Goal: Information Seeking & Learning: Find specific fact

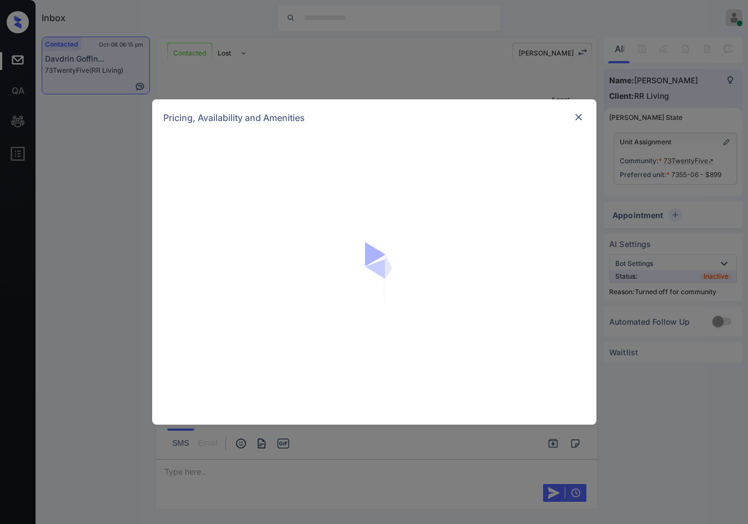
scroll to position [2737, 0]
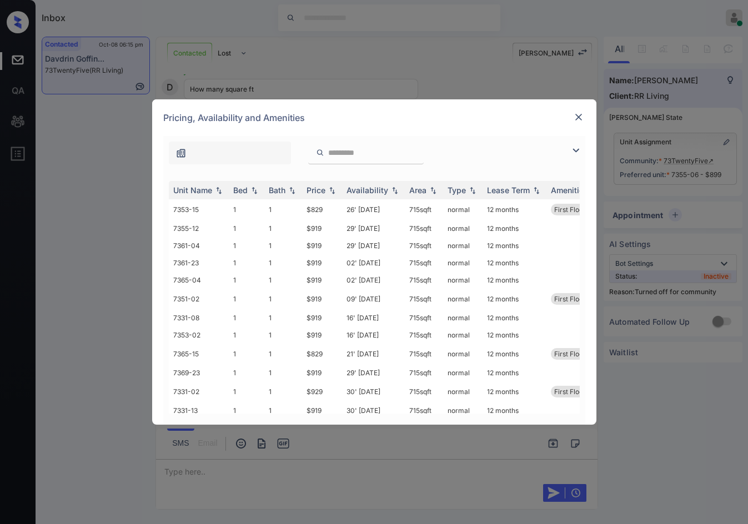
click at [579, 150] on img at bounding box center [575, 150] width 13 height 13
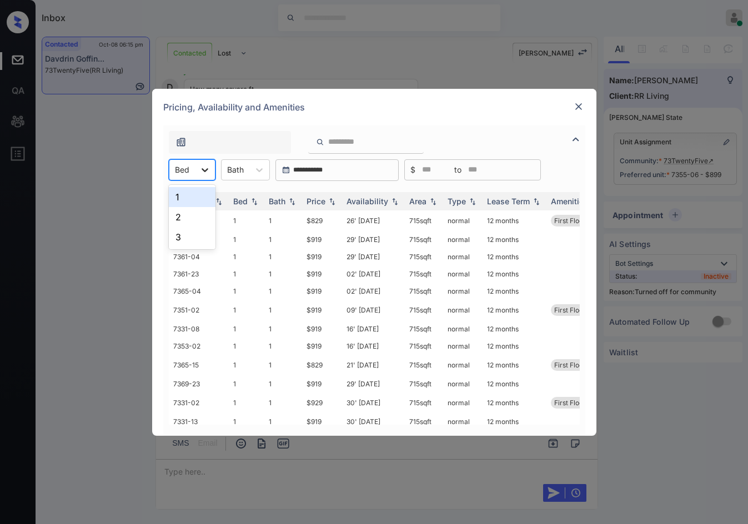
click at [200, 169] on icon at bounding box center [204, 169] width 11 height 11
click at [198, 198] on div "1" at bounding box center [192, 197] width 47 height 20
click at [196, 177] on div "1 Bed" at bounding box center [184, 170] width 31 height 16
click at [202, 215] on div "2" at bounding box center [195, 217] width 52 height 20
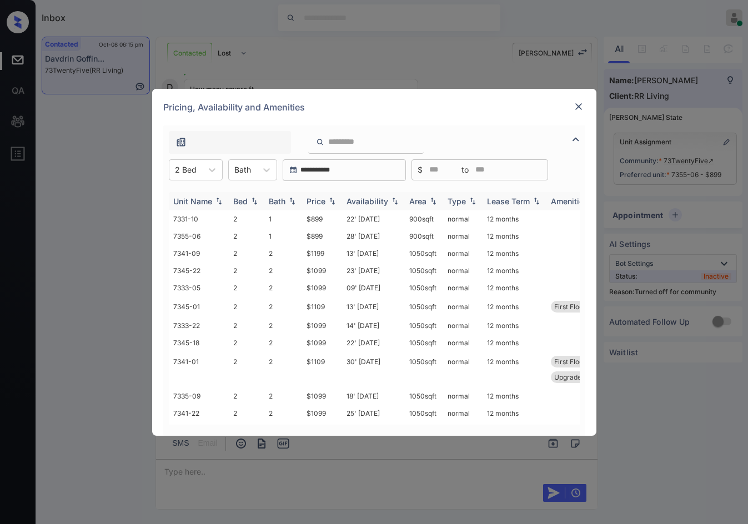
click at [328, 198] on img at bounding box center [331, 201] width 11 height 8
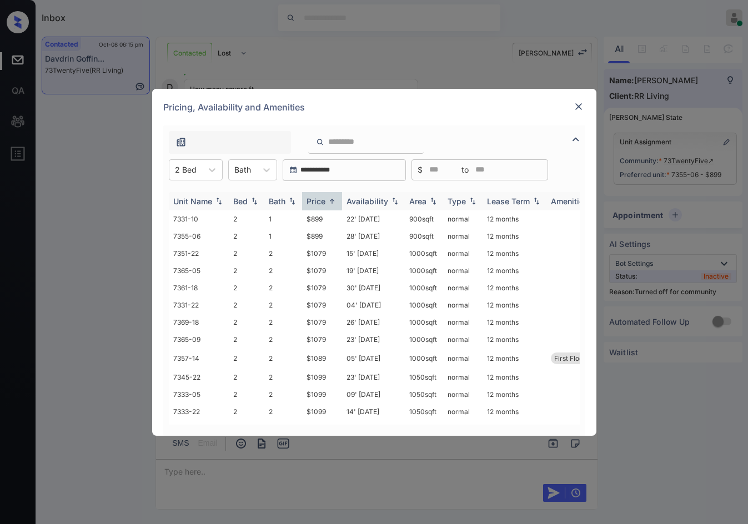
click at [333, 197] on div "Price" at bounding box center [321, 201] width 31 height 9
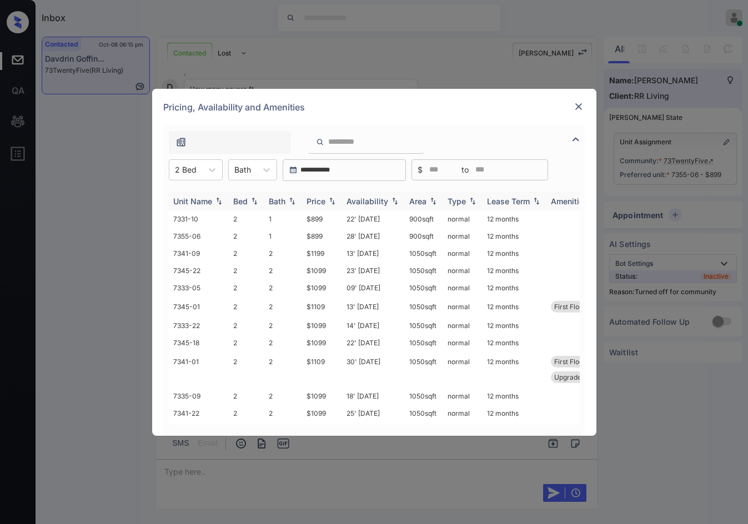
click at [336, 200] on img at bounding box center [331, 201] width 11 height 8
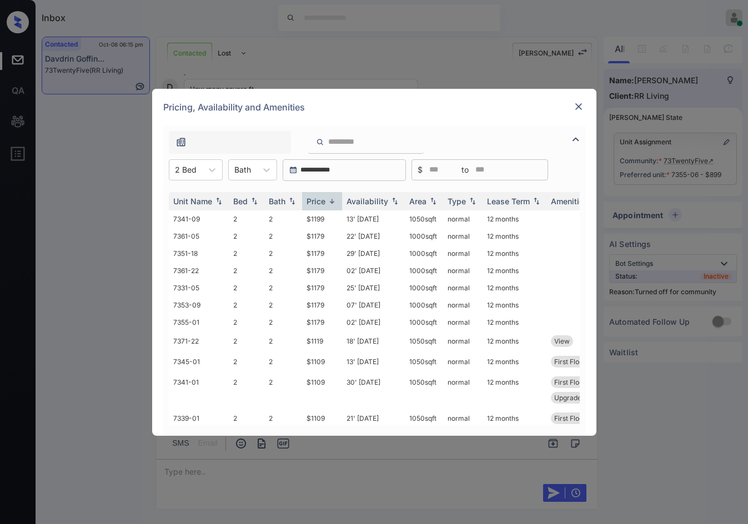
click at [576, 103] on img at bounding box center [578, 106] width 11 height 11
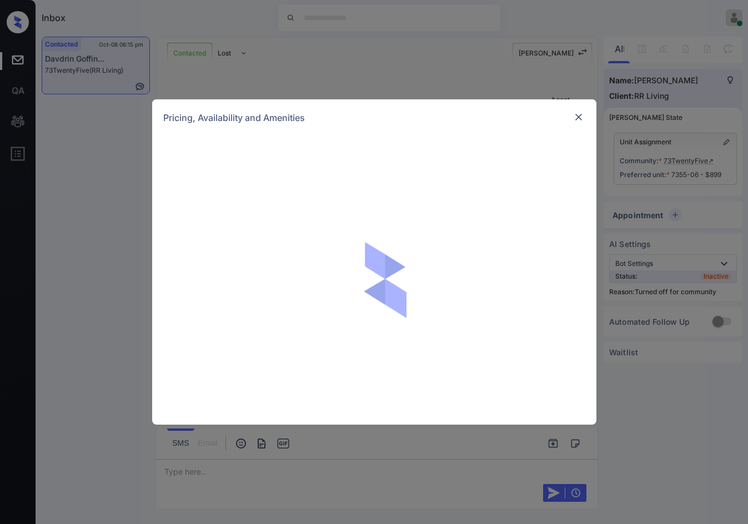
scroll to position [2737, 0]
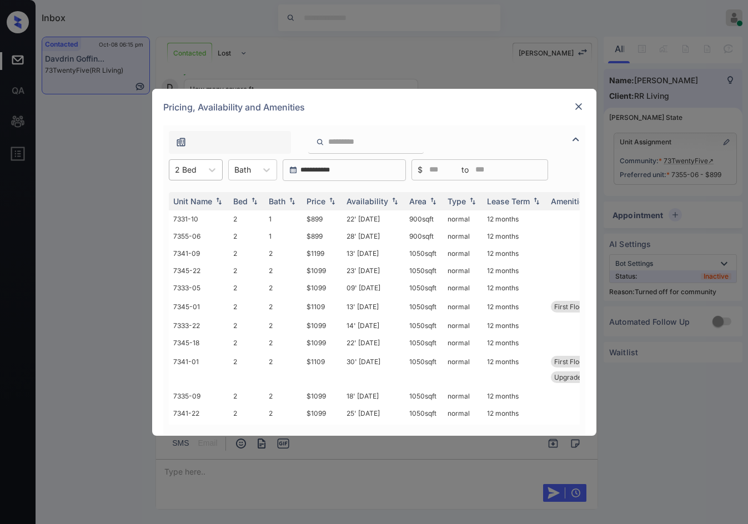
click at [201, 171] on div "2 Bed" at bounding box center [185, 170] width 33 height 16
click at [229, 173] on div "Bath" at bounding box center [243, 170] width 28 height 16
click at [242, 191] on div "1" at bounding box center [252, 197] width 49 height 20
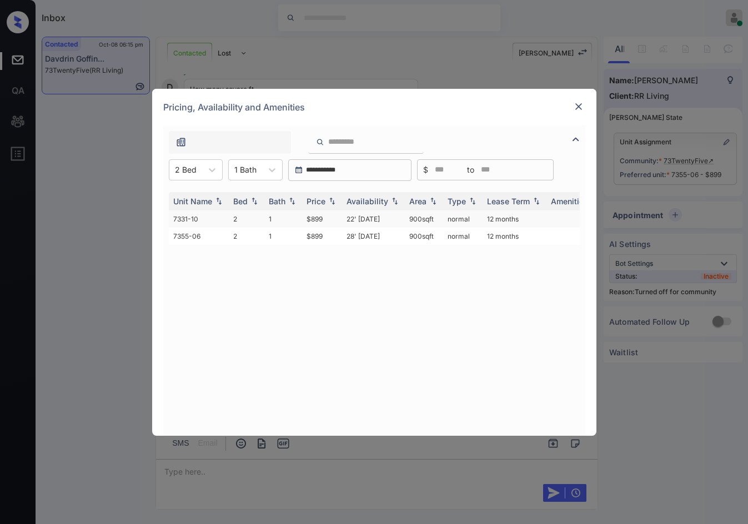
drag, startPoint x: 405, startPoint y: 220, endPoint x: 436, endPoint y: 221, distance: 31.7
click at [436, 221] on td "900 sqft" at bounding box center [424, 218] width 38 height 17
copy td "900 sqft"
click at [580, 106] on img at bounding box center [578, 106] width 11 height 11
